Goal: Information Seeking & Learning: Find specific page/section

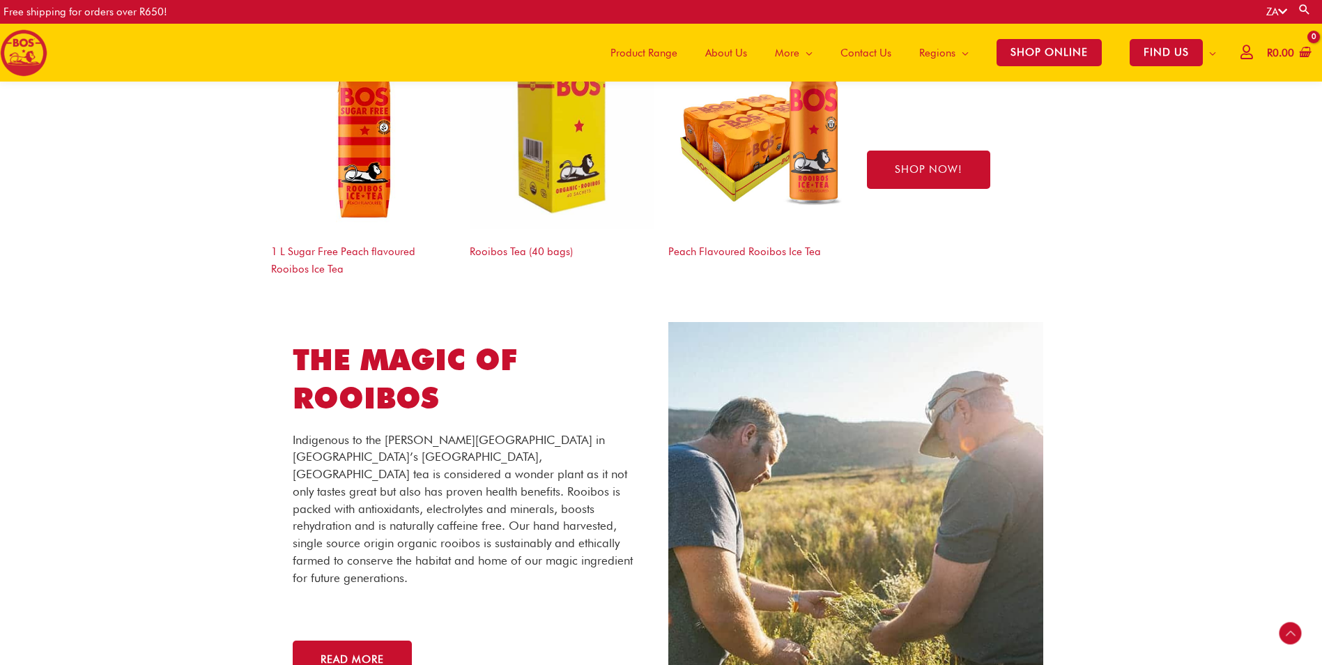
scroll to position [2231, 0]
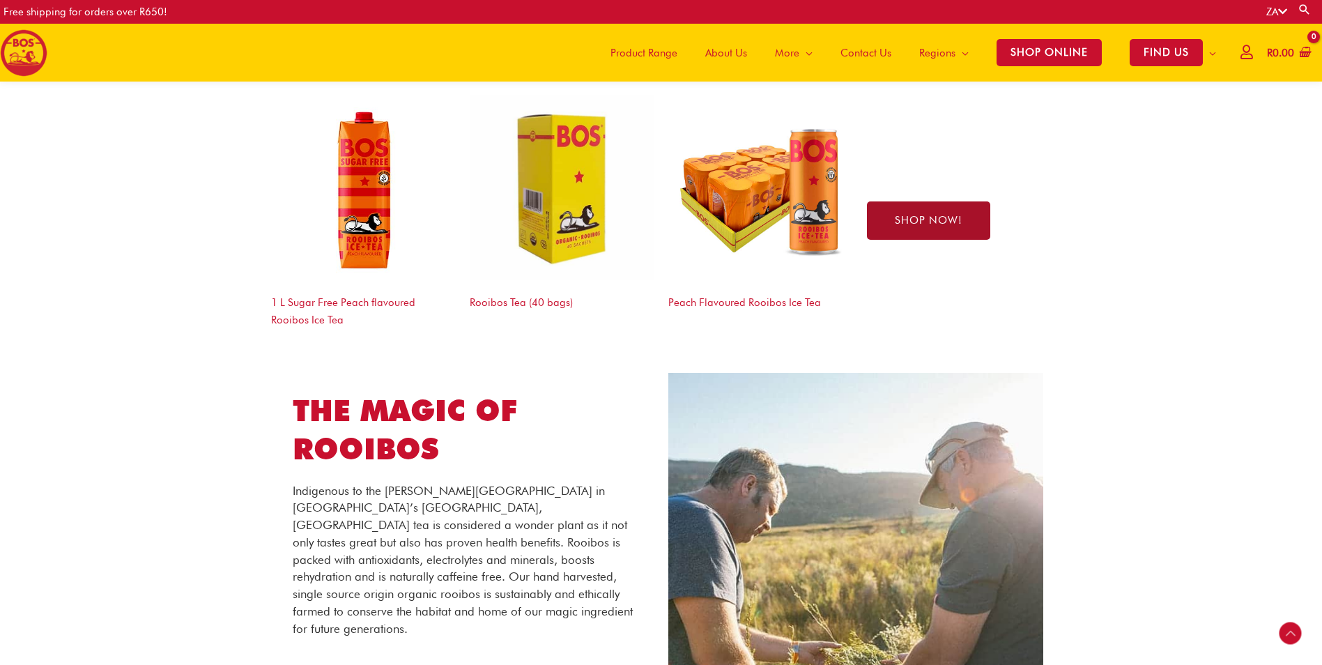
click at [985, 220] on link "SHOP NOW!" at bounding box center [928, 220] width 123 height 38
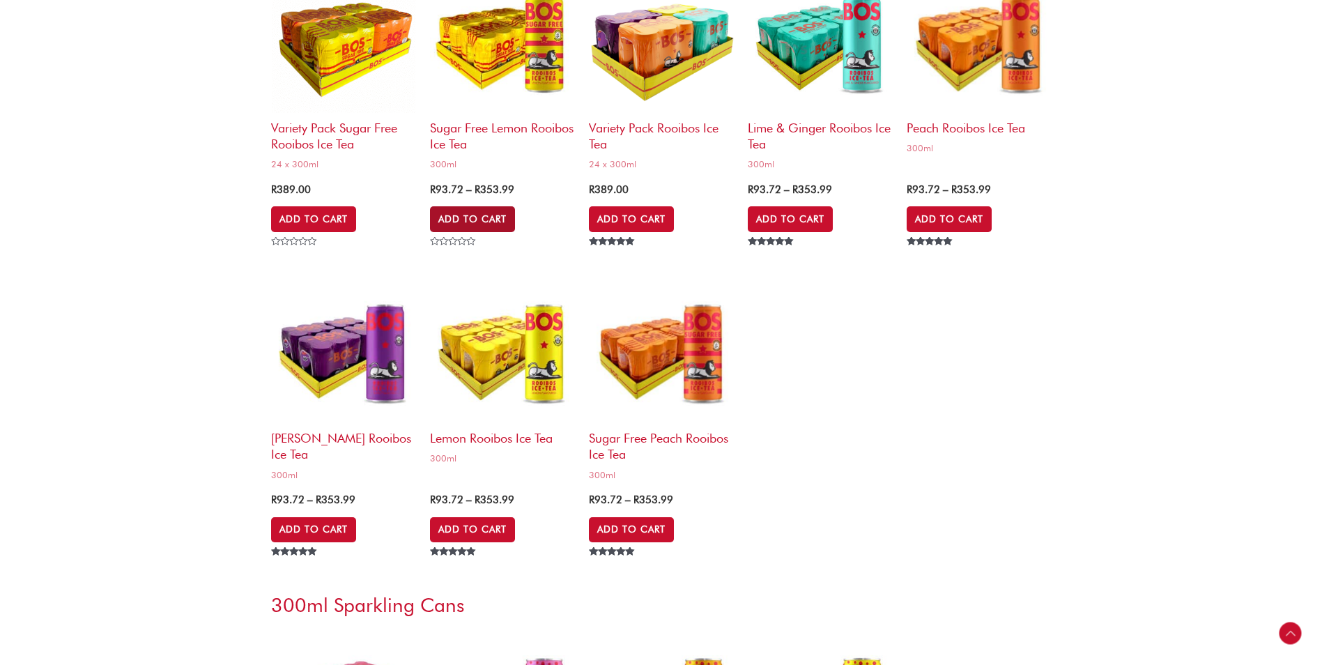
scroll to position [3155, 0]
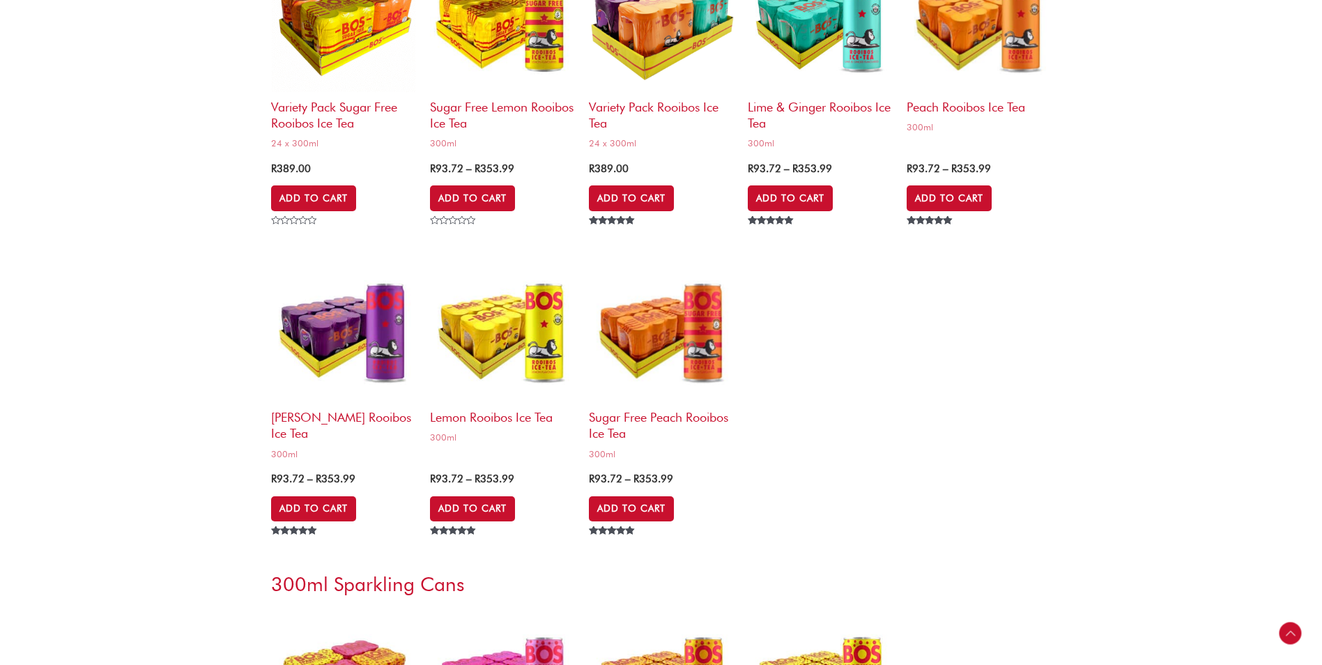
drag, startPoint x: 639, startPoint y: 337, endPoint x: 1060, endPoint y: 294, distance: 423.3
click at [1060, 294] on section "Variety Pack Sugar Free Rooibos Ice Tea 24 x 300ml R 389.00 Add to Cart Rated 0…" at bounding box center [661, 243] width 1322 height 607
click at [664, 337] on img at bounding box center [661, 329] width 145 height 145
click at [968, 98] on h2 "Peach Rooibos Ice Tea" at bounding box center [979, 103] width 145 height 23
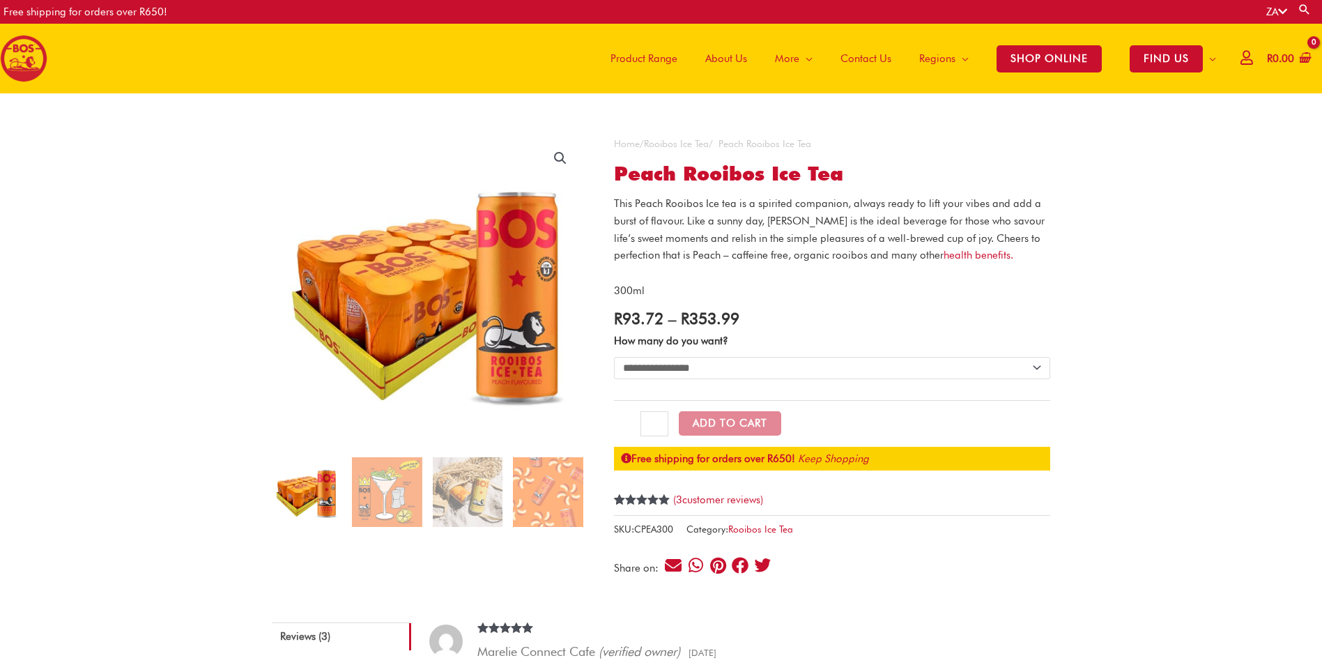
click at [669, 362] on select "**********" at bounding box center [832, 368] width 436 height 22
select select "**********"
click at [614, 357] on select "**********" at bounding box center [832, 368] width 436 height 22
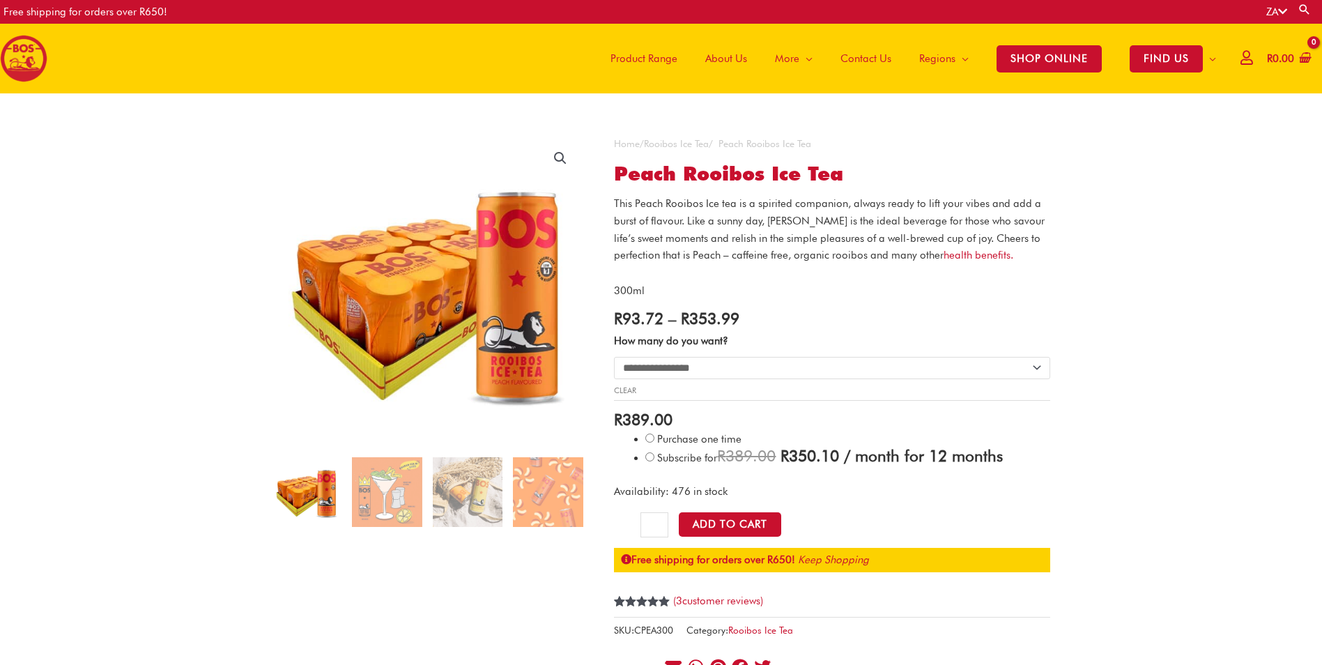
scroll to position [70, 0]
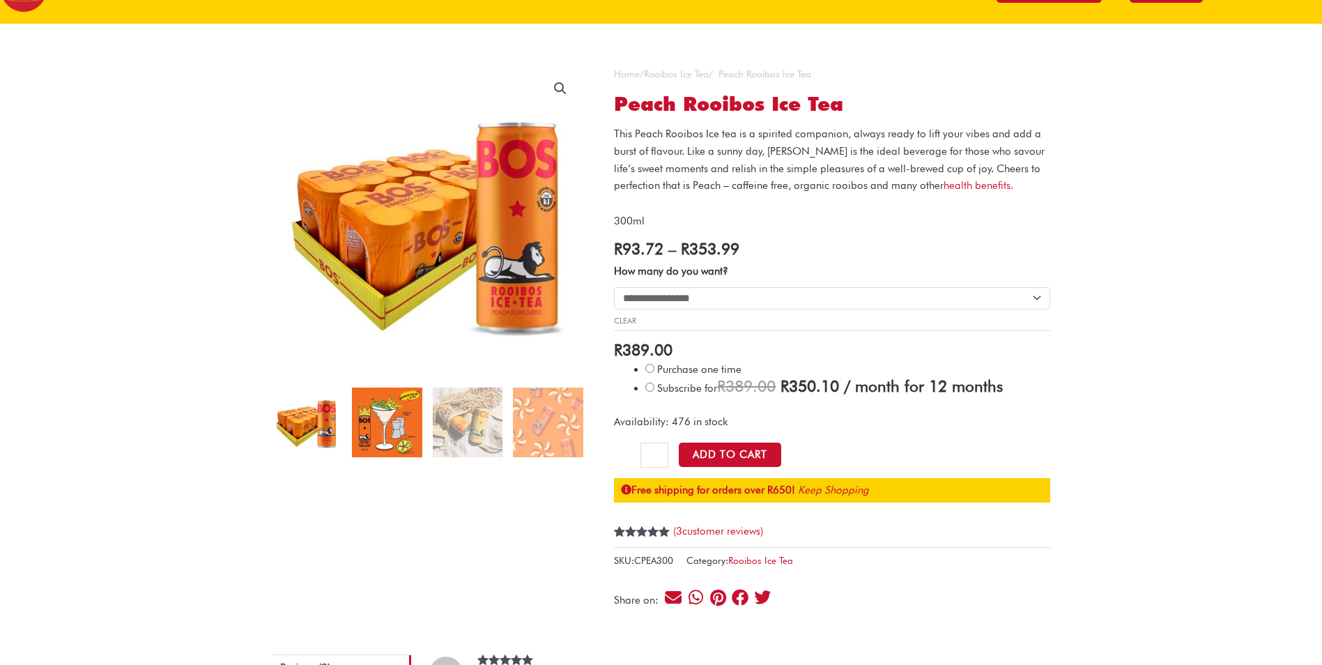
click at [389, 410] on img at bounding box center [387, 423] width 70 height 70
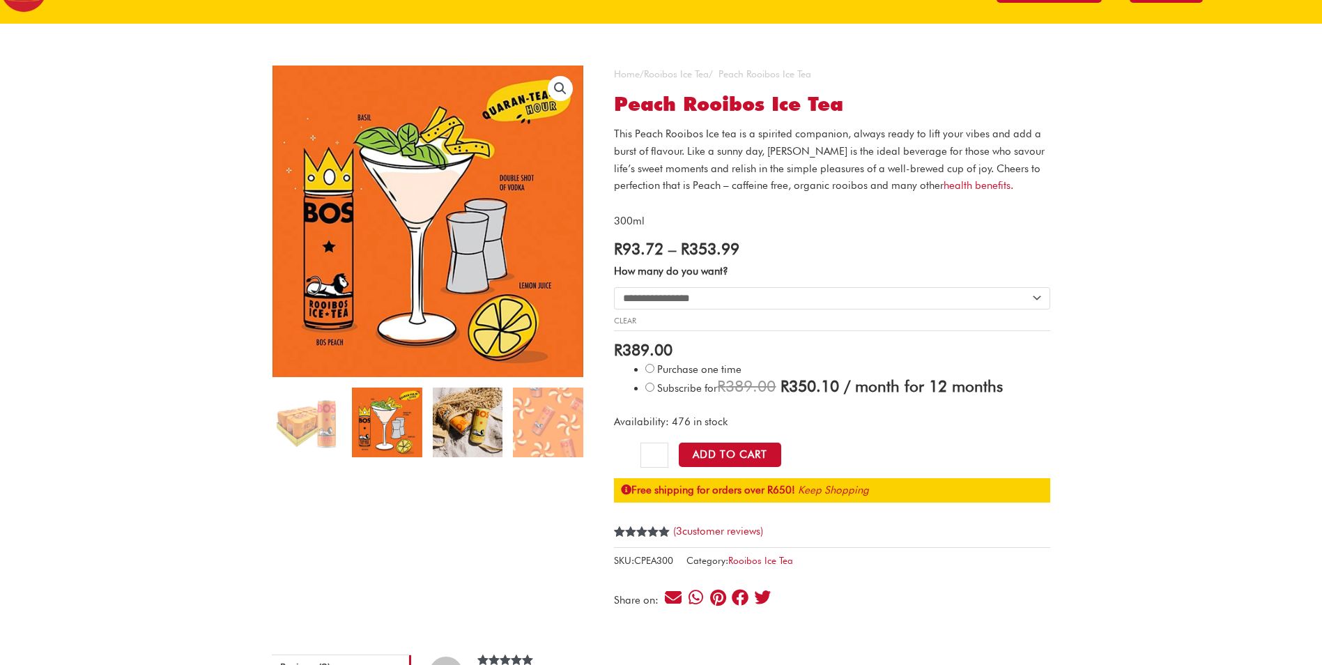
click at [480, 419] on img at bounding box center [468, 423] width 70 height 70
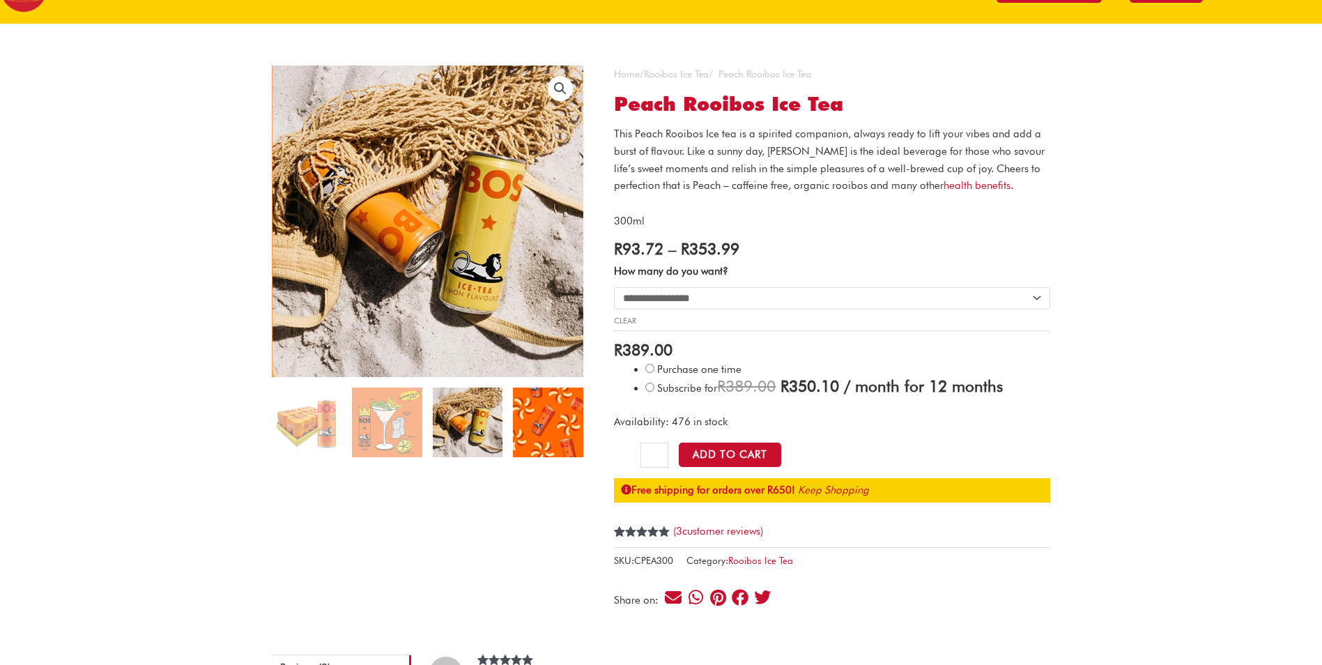
click at [565, 413] on img at bounding box center [548, 423] width 70 height 70
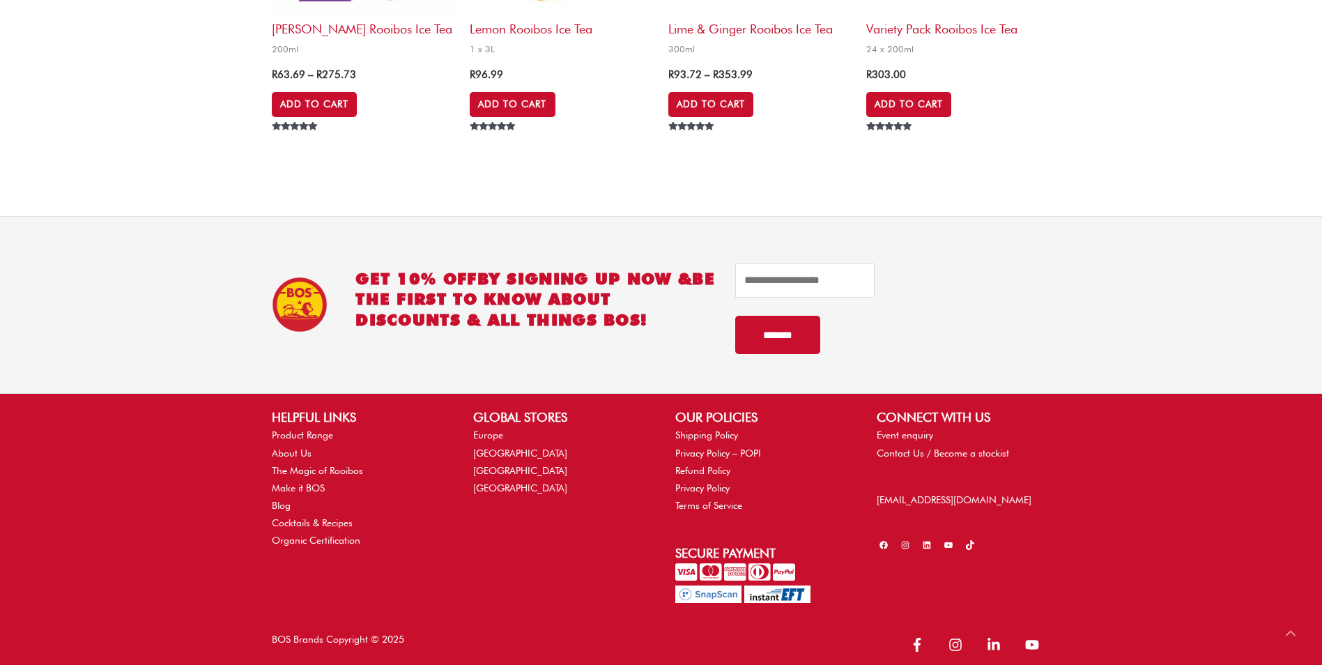
scroll to position [1817, 0]
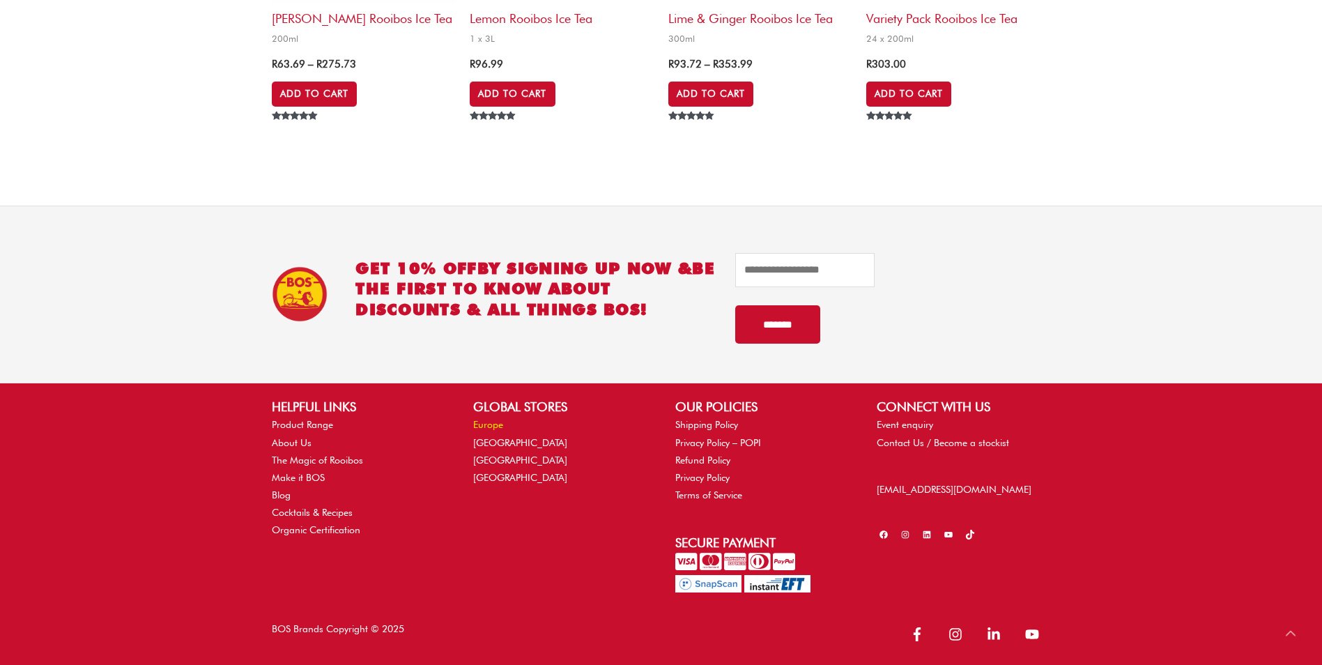
click at [489, 427] on link "Europe" at bounding box center [488, 424] width 30 height 11
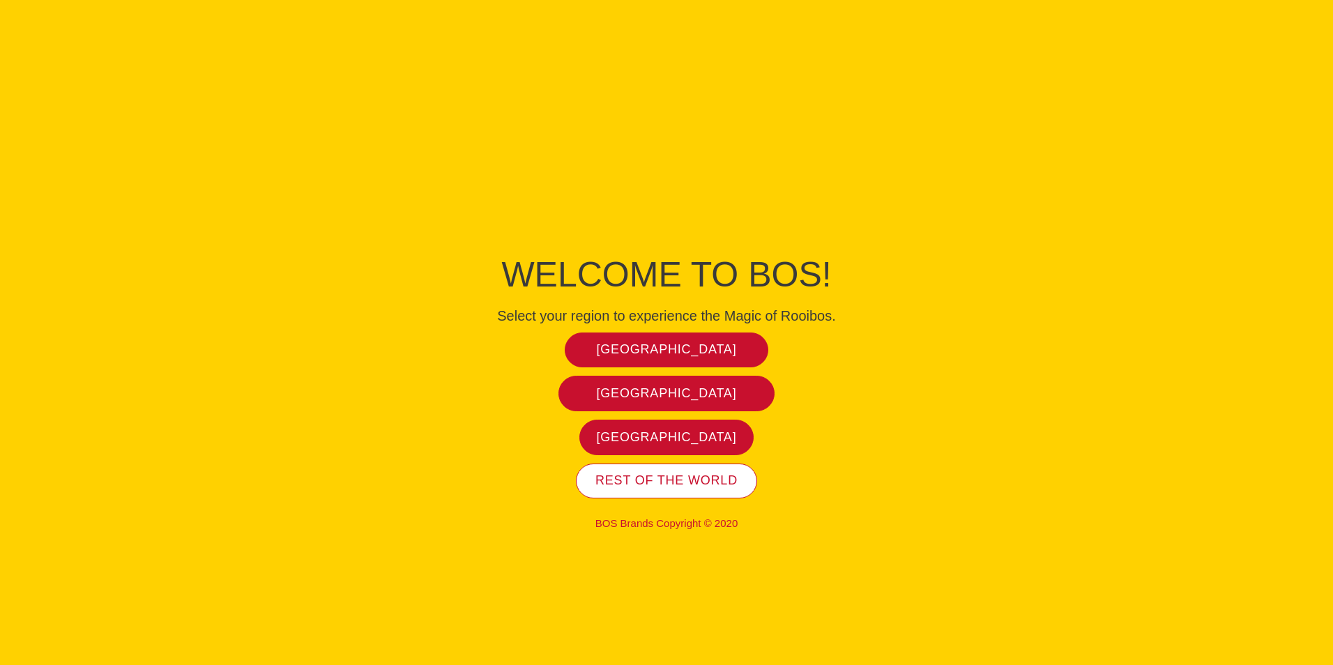
click at [675, 480] on span "Rest of the world" at bounding box center [666, 481] width 142 height 16
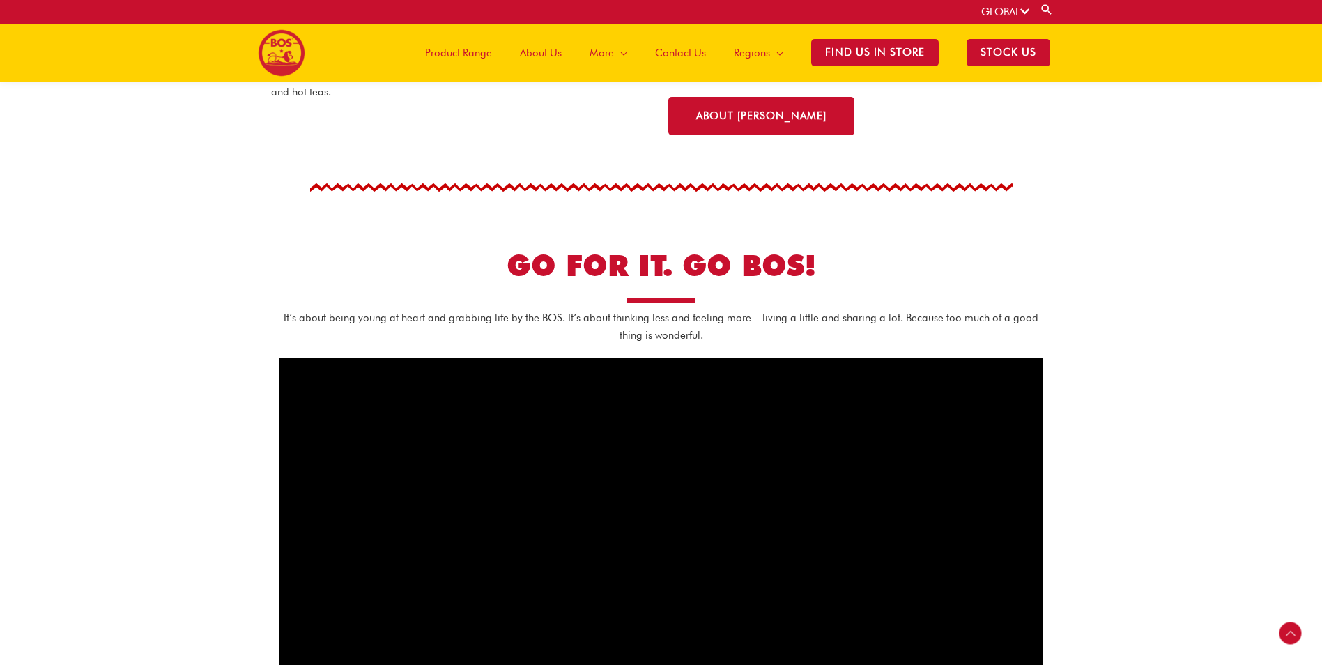
scroll to position [482, 0]
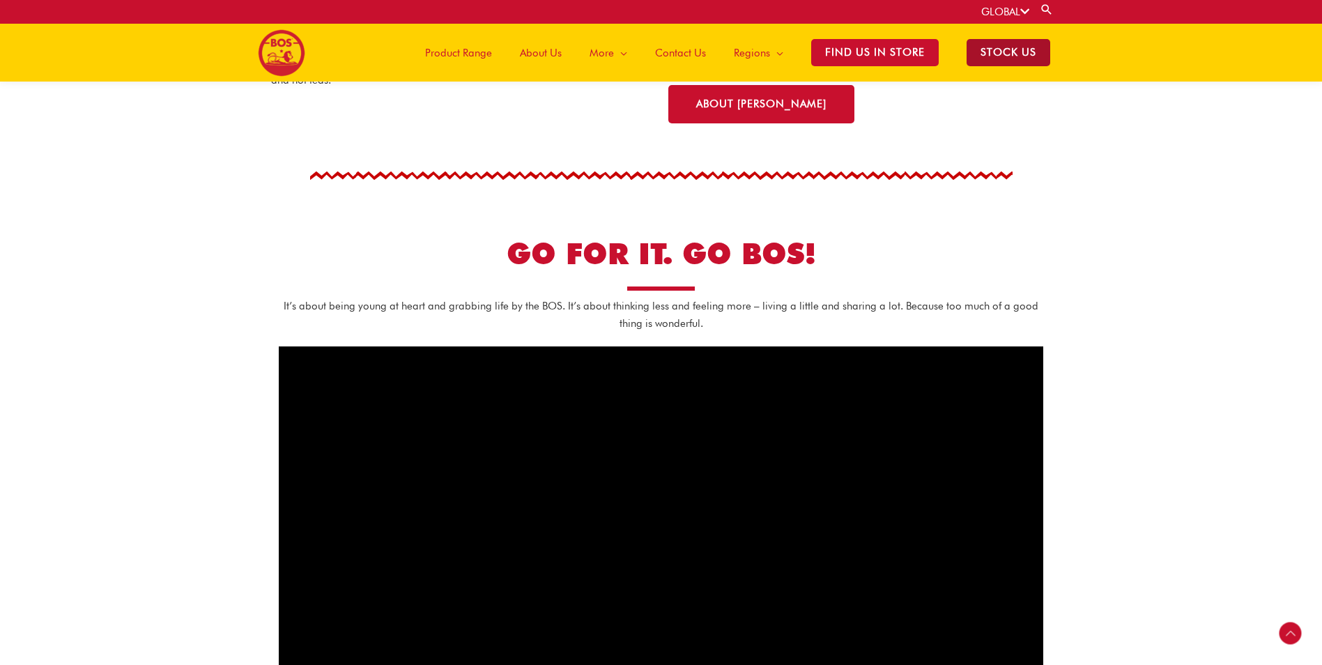
click at [1012, 42] on span "STOCK US" at bounding box center [1009, 52] width 84 height 27
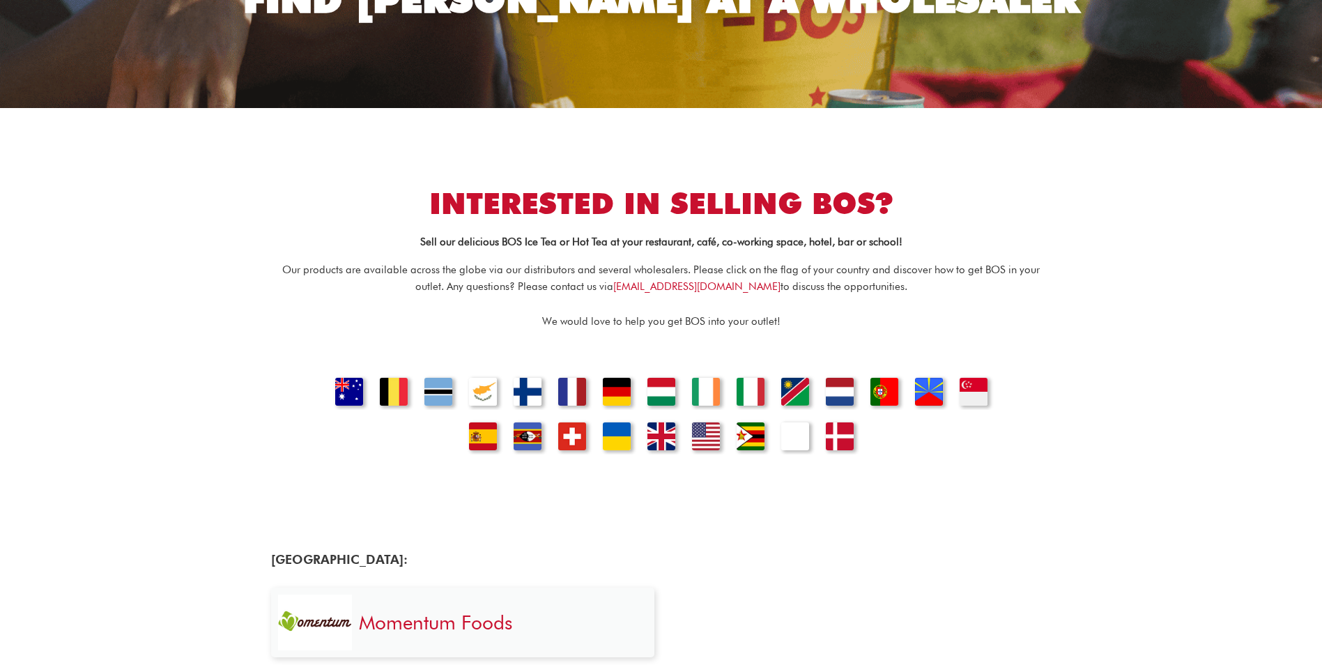
scroll to position [209, 0]
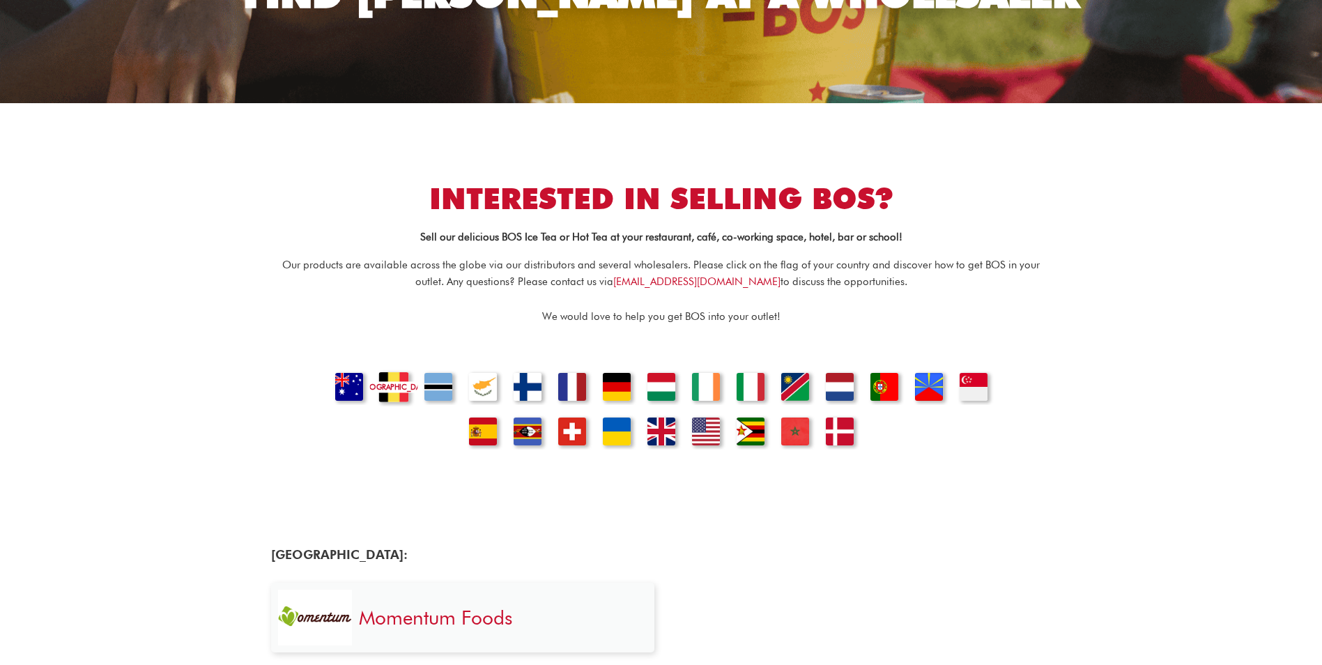
click at [390, 384] on link "[GEOGRAPHIC_DATA]" at bounding box center [392, 381] width 47 height 47
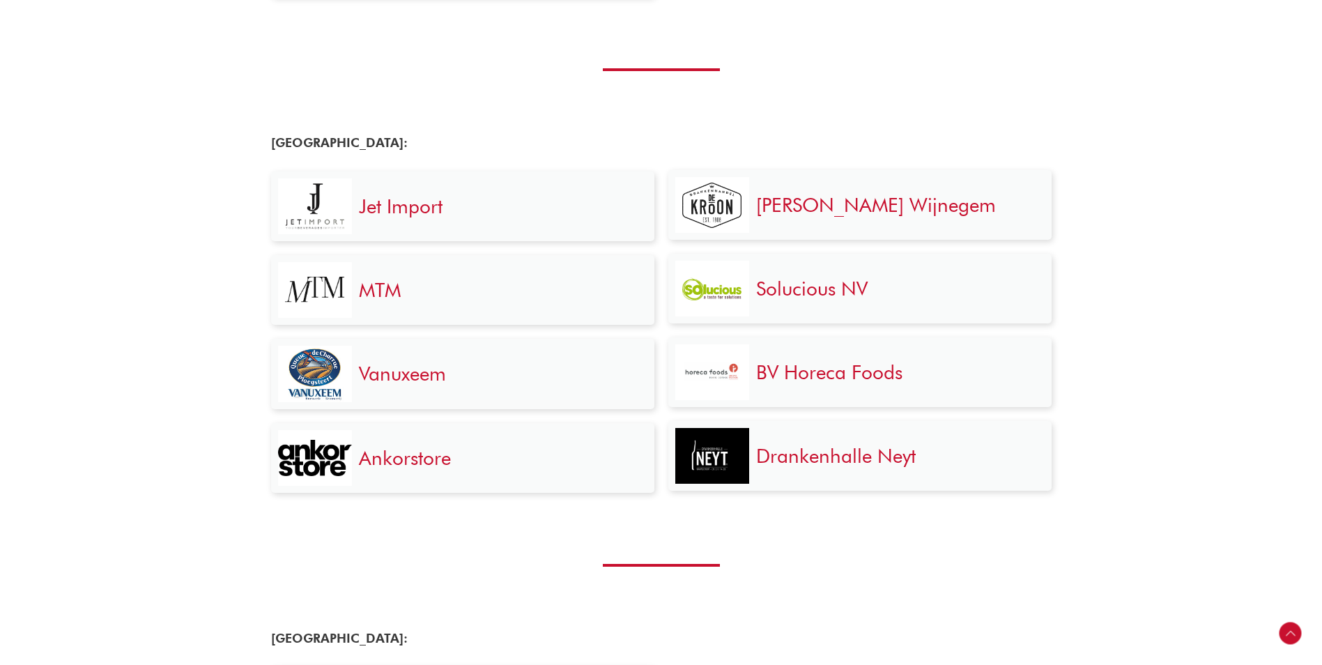
scroll to position [910, 0]
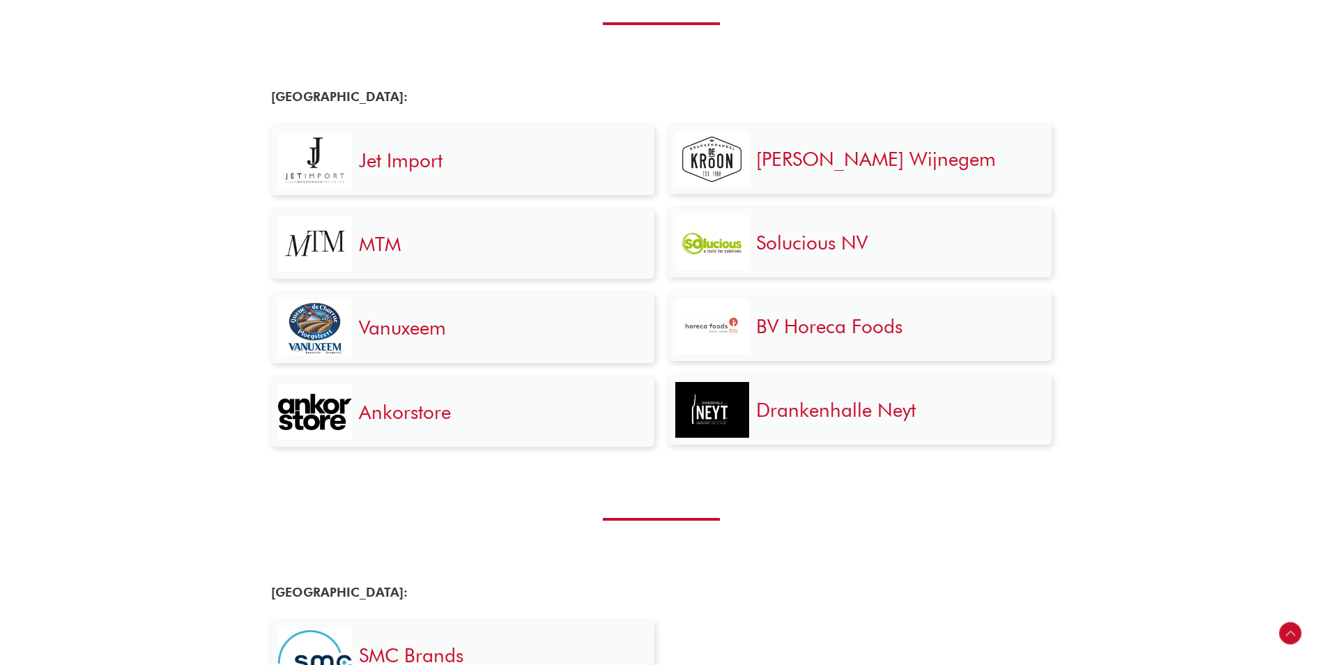
drag, startPoint x: 409, startPoint y: 167, endPoint x: 267, endPoint y: 259, distance: 169.8
click at [86, 231] on section "Belgium: Jet Import MTM Vanuxeem Ankorstore De Kroon Wijnegem" at bounding box center [661, 271] width 1322 height 379
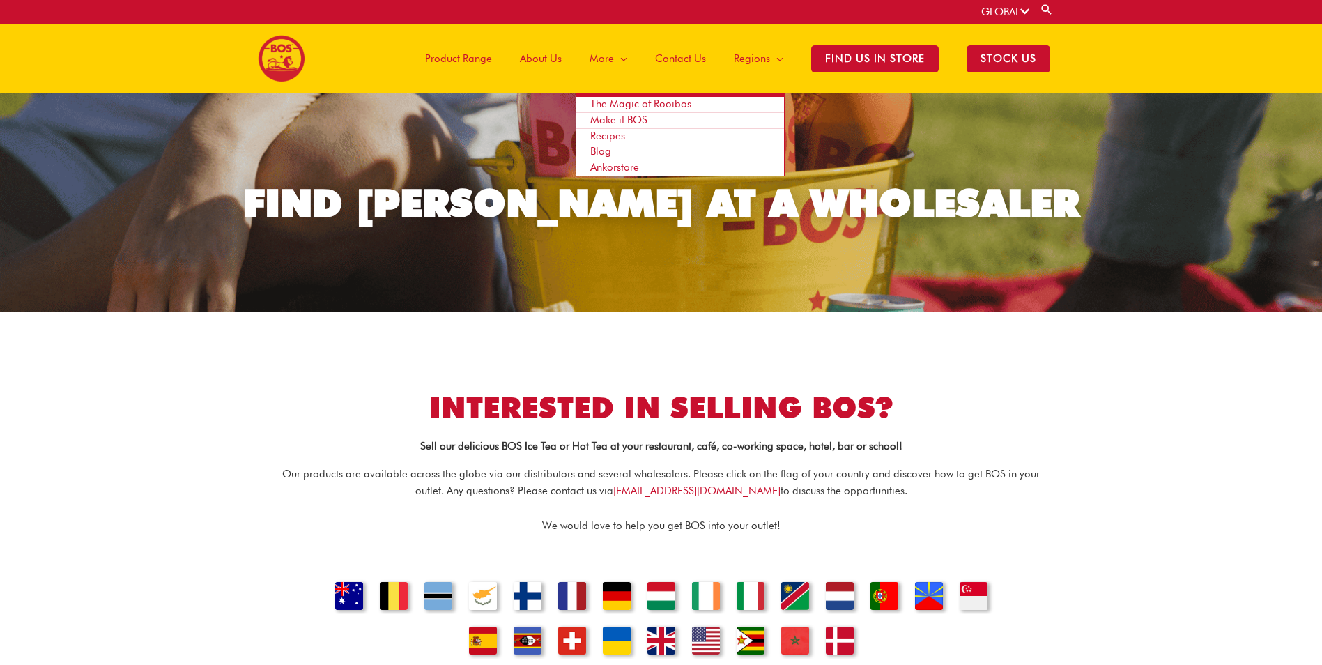
click at [619, 117] on span "Make it BOS" at bounding box center [618, 120] width 57 height 13
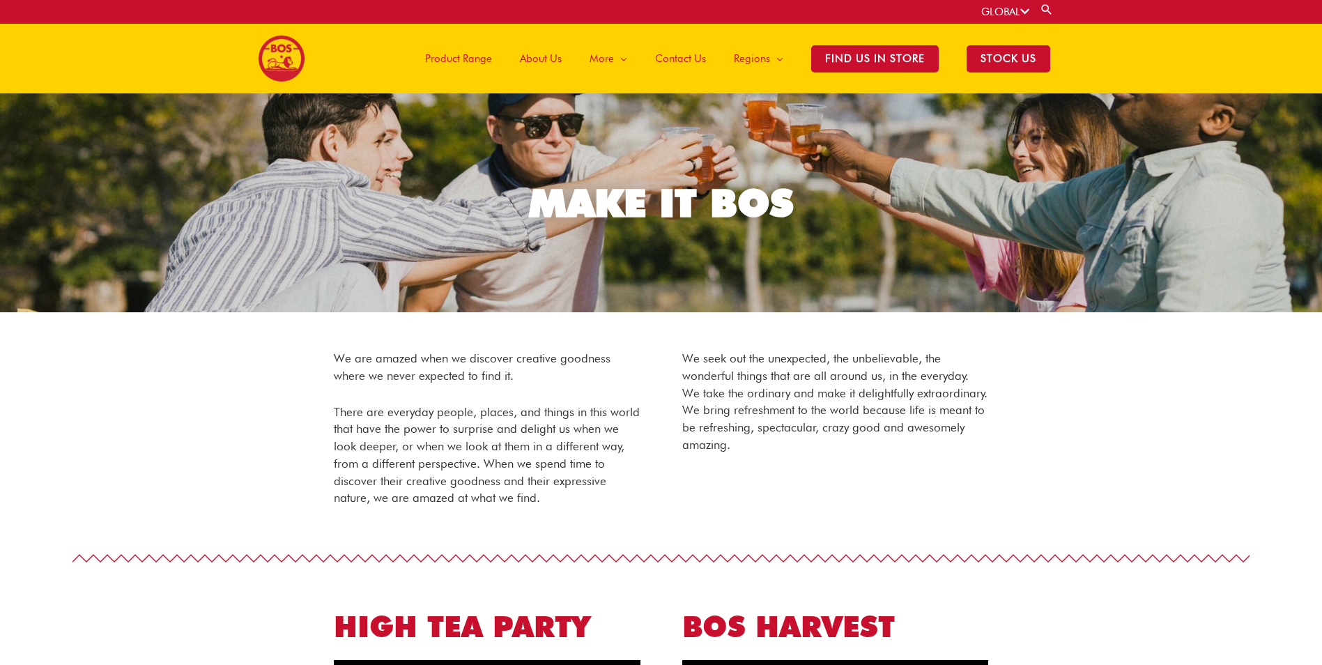
click at [462, 58] on span "Product Range" at bounding box center [458, 59] width 67 height 42
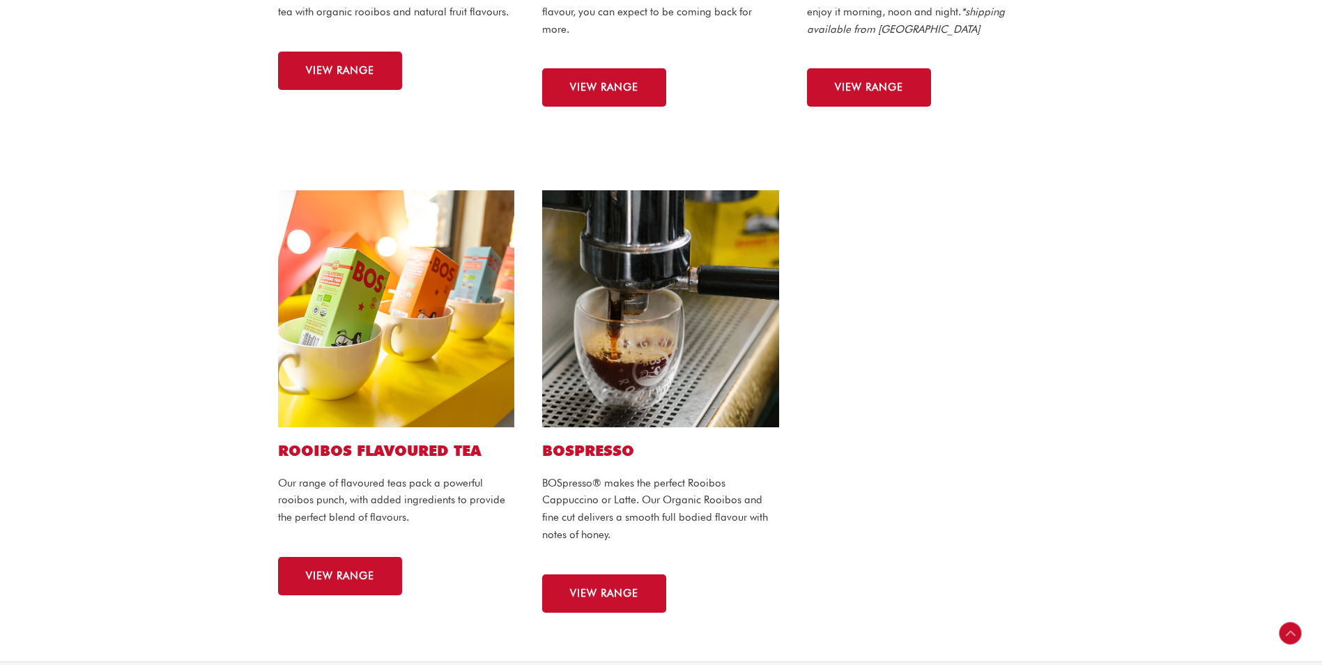
scroll to position [279, 0]
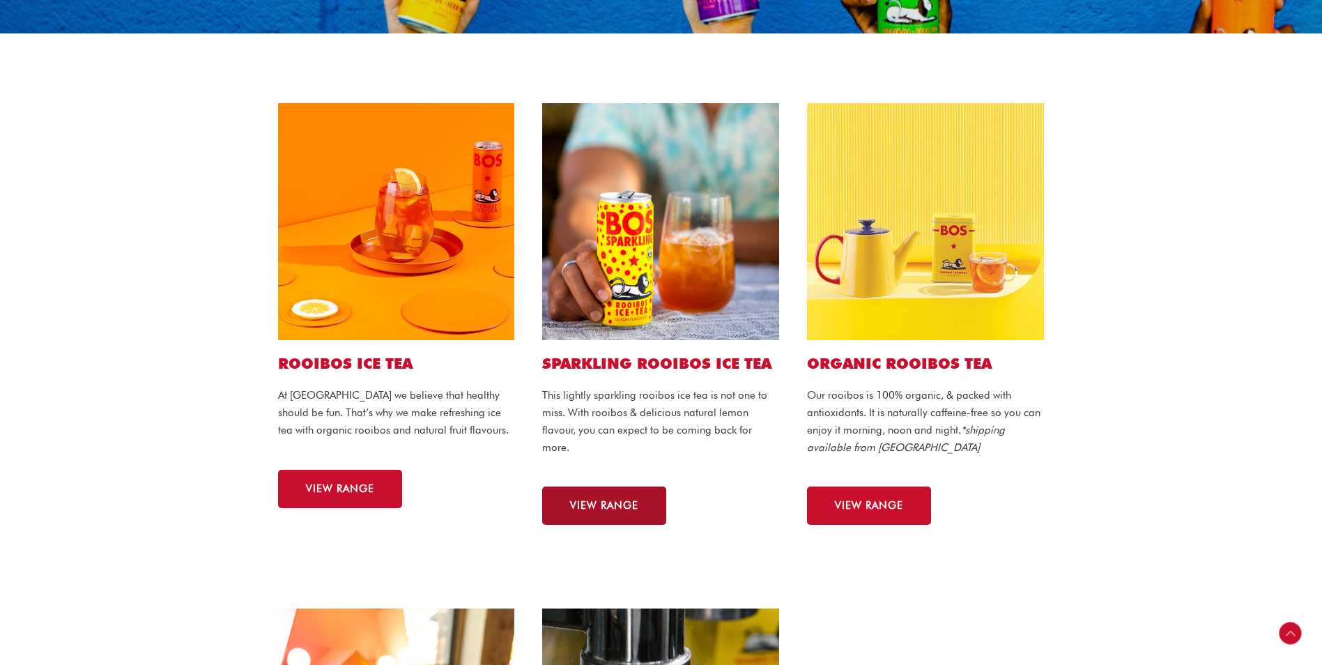
click at [584, 502] on span "VIEW RANGE" at bounding box center [604, 506] width 68 height 10
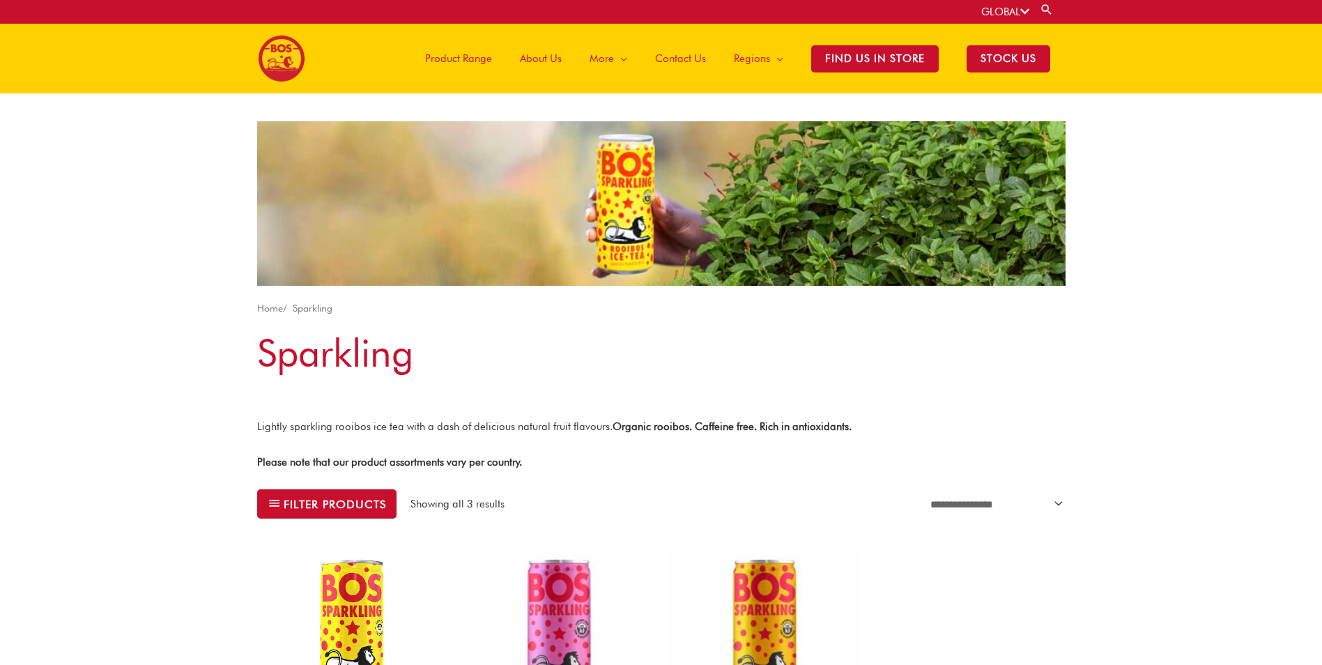
scroll to position [488, 0]
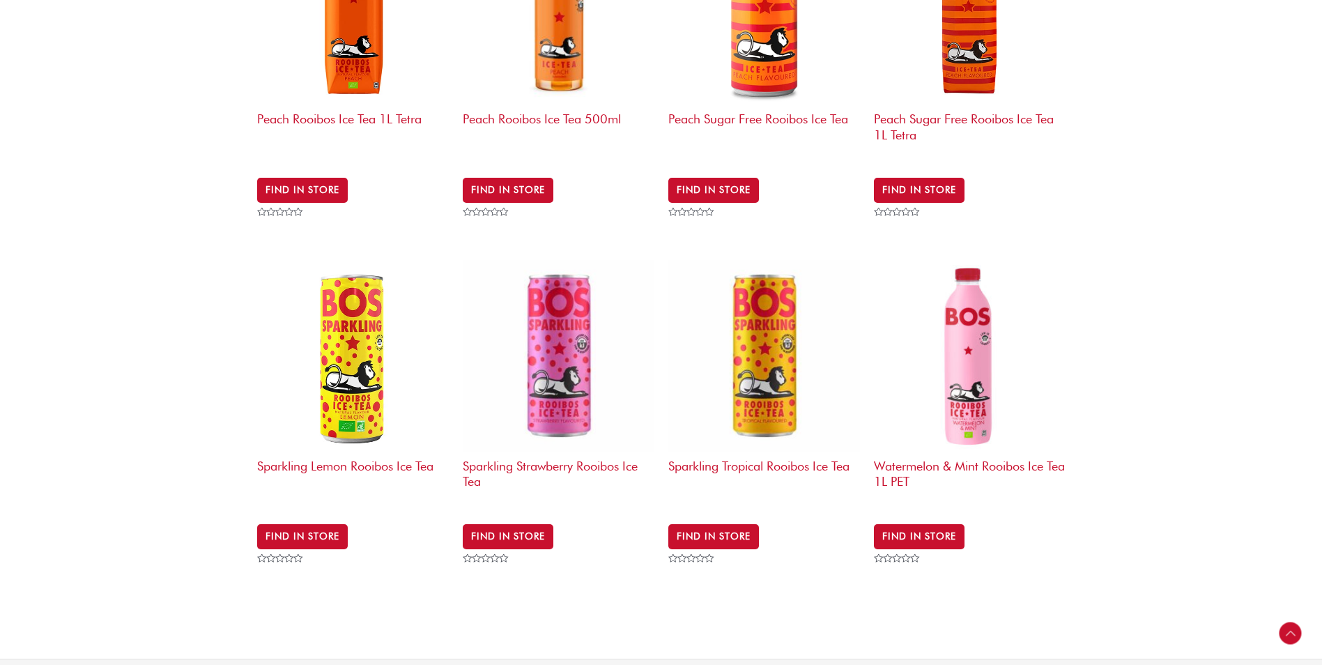
scroll to position [1743, 0]
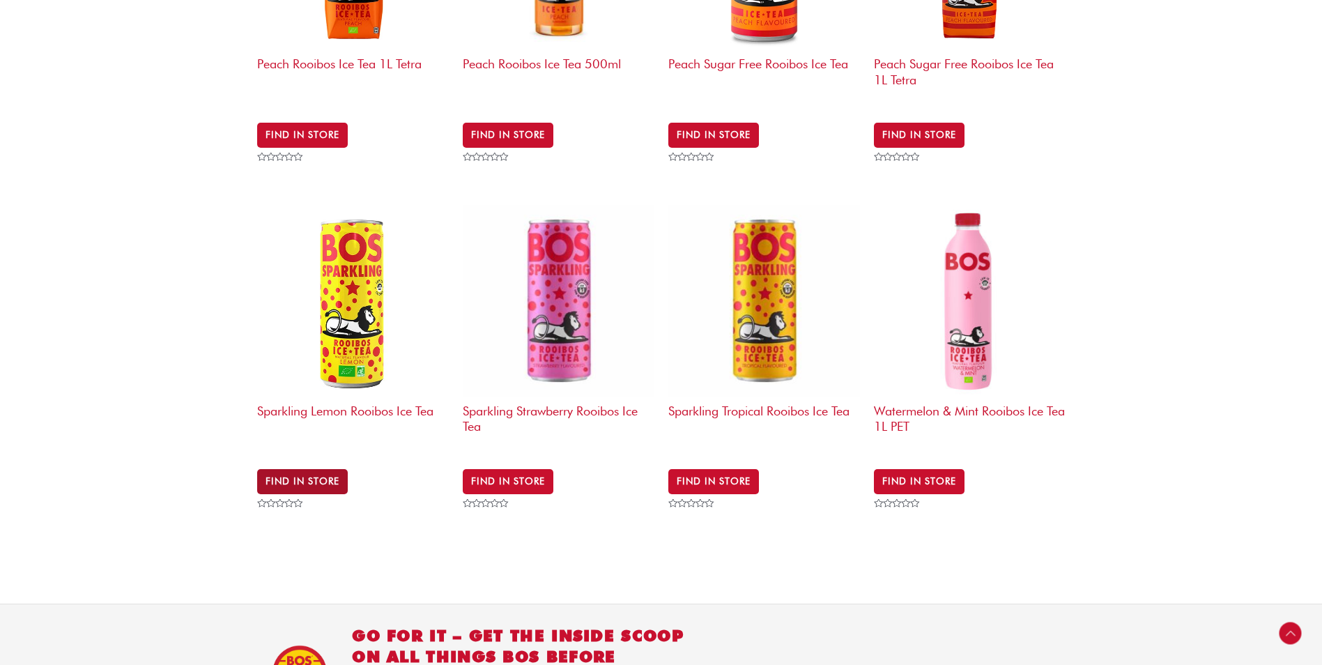
click at [312, 469] on link "Find in Store" at bounding box center [302, 481] width 91 height 25
